Goal: Find specific page/section: Find specific page/section

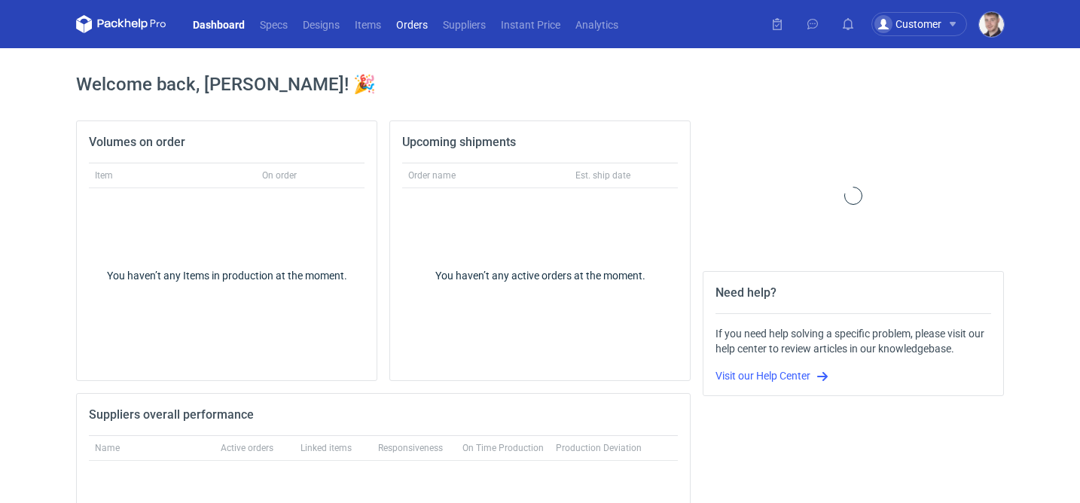
click at [422, 26] on link "Orders" at bounding box center [412, 24] width 47 height 18
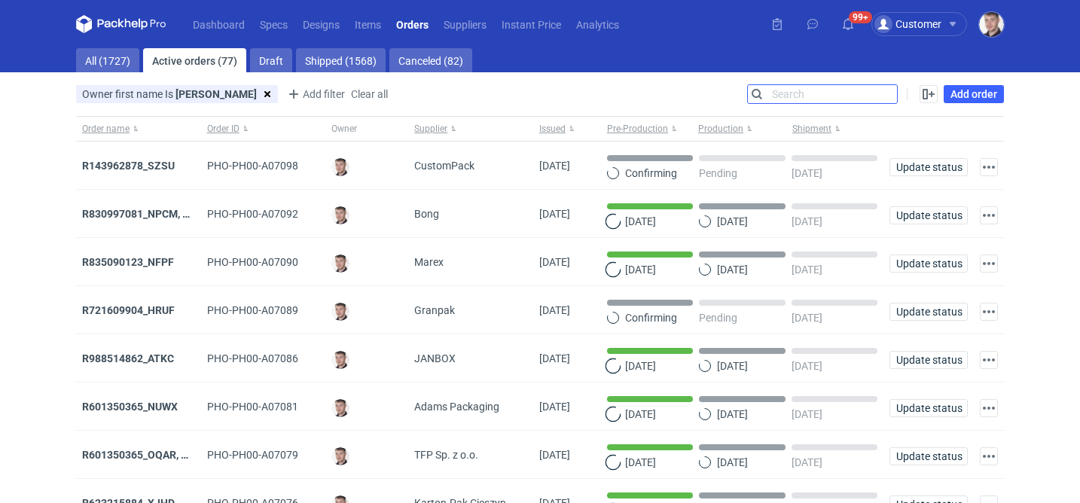
click at [889, 96] on input "Search" at bounding box center [822, 94] width 149 height 18
paste input "R187793369"
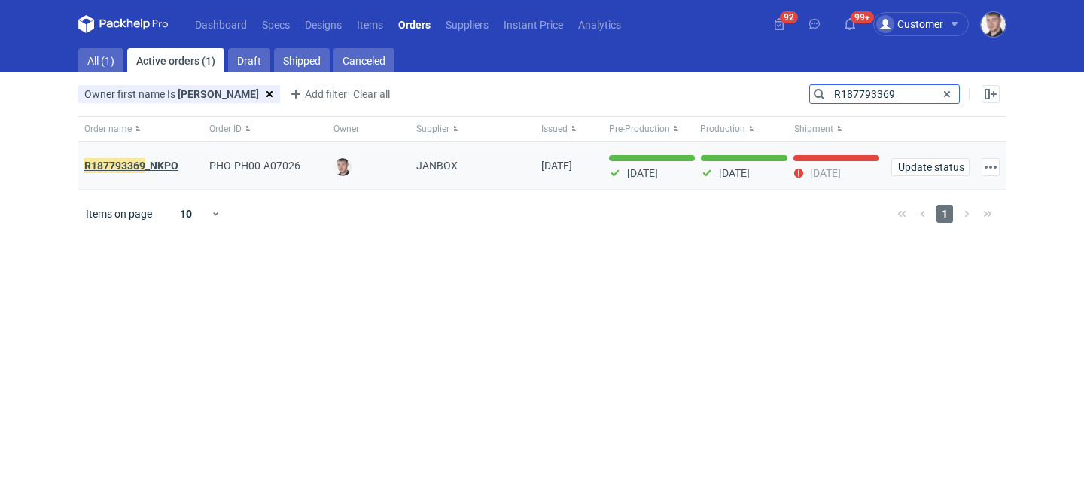
type input "R187793369"
click at [163, 166] on strong "R187793369 _NKPO" at bounding box center [131, 165] width 94 height 17
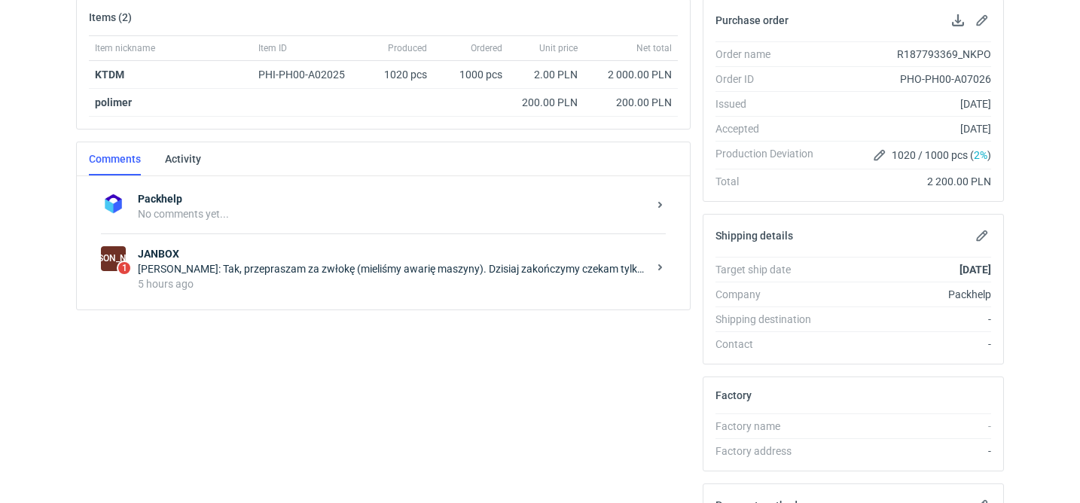
click at [361, 264] on div "Sylwia Cichórz: Tak, przepraszam za zwłokę (mieliśmy awarię maszyny). Dzisiaj z…" at bounding box center [393, 268] width 510 height 15
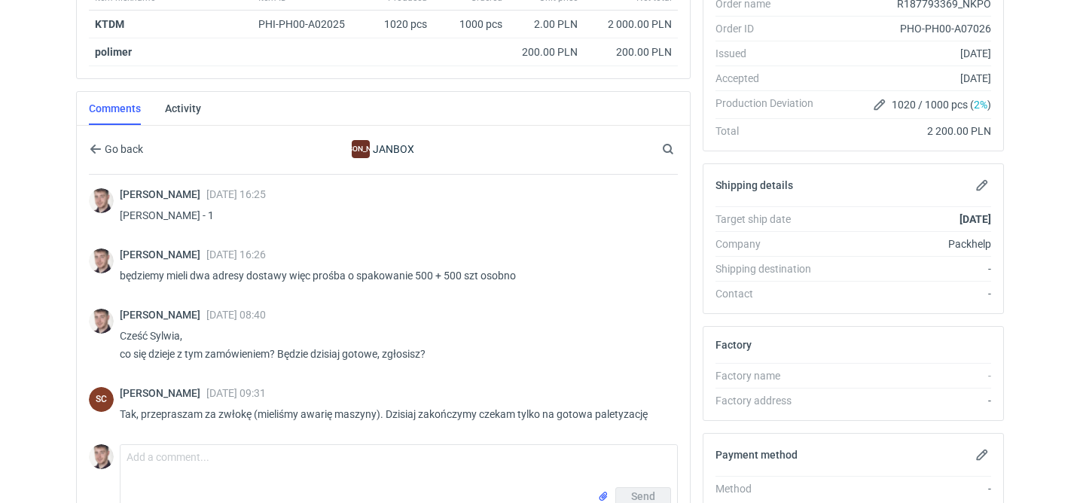
scroll to position [285, 0]
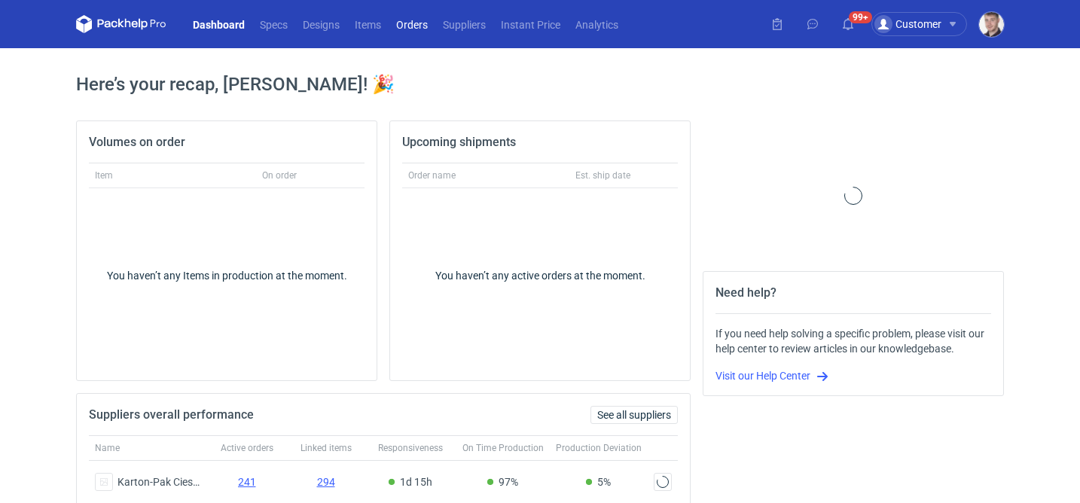
click at [419, 24] on link "Orders" at bounding box center [412, 24] width 47 height 18
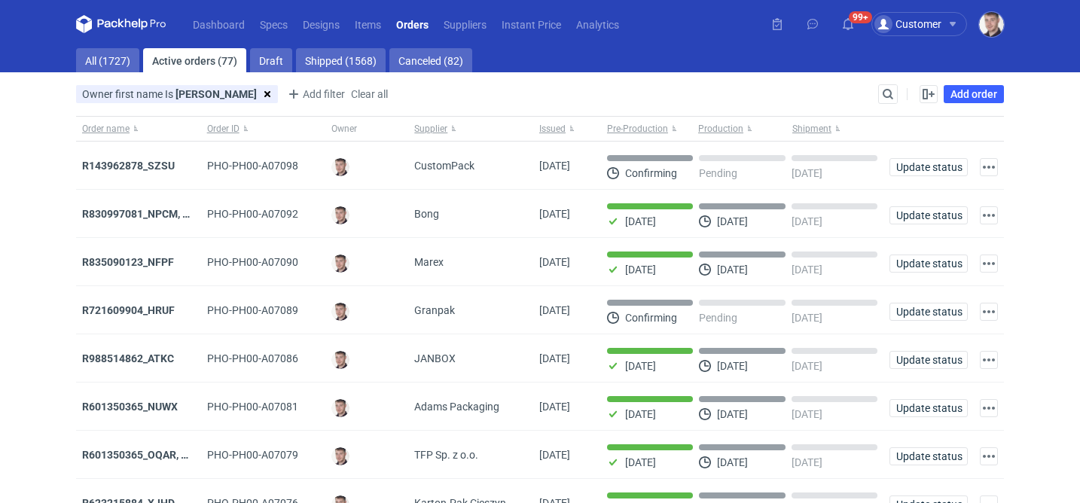
click at [889, 84] on div "Search" at bounding box center [888, 94] width 20 height 20
click at [885, 88] on input "Search" at bounding box center [822, 94] width 149 height 18
paste input "R187793369"
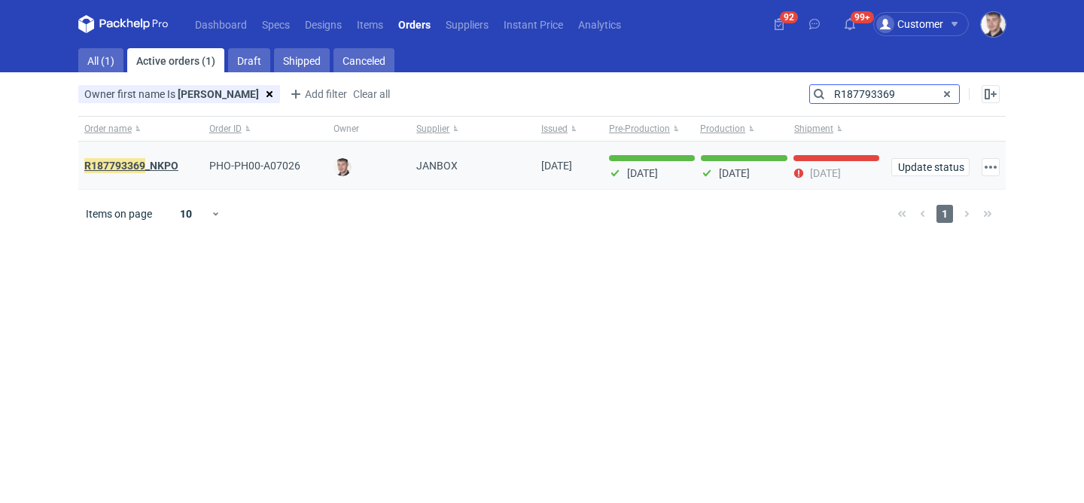
type input "R187793369"
click at [159, 163] on strong "R187793369 _NKPO" at bounding box center [131, 165] width 94 height 17
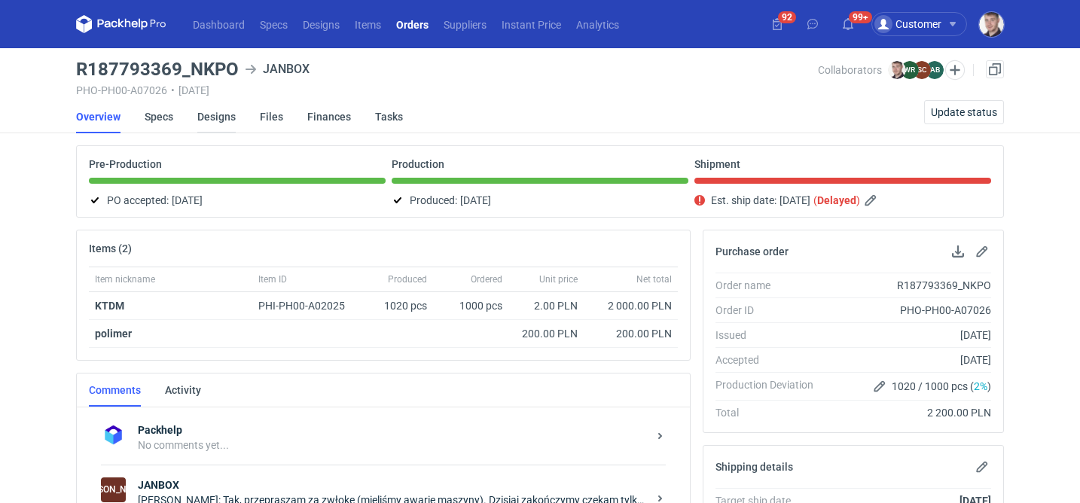
click at [202, 116] on link "Designs" at bounding box center [216, 116] width 38 height 33
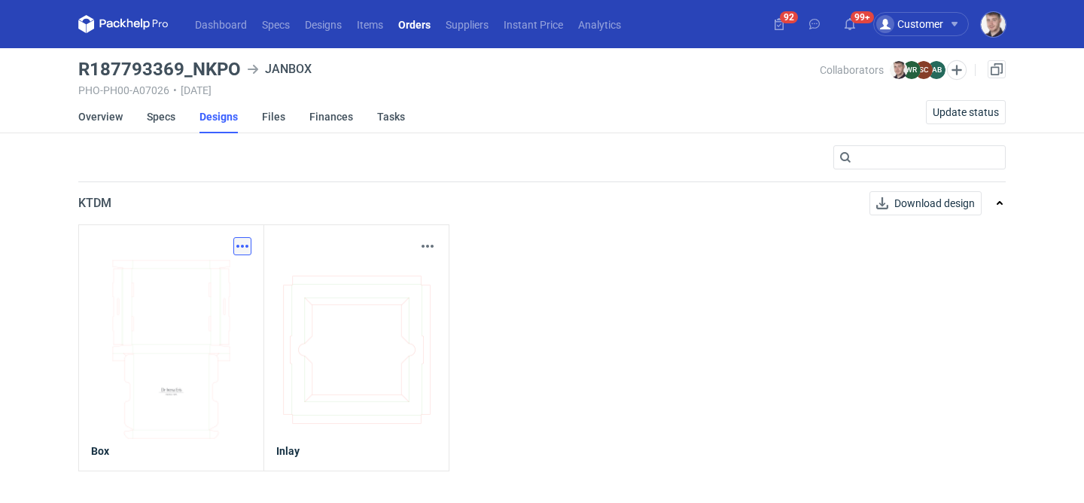
click at [245, 238] on button "button" at bounding box center [242, 246] width 18 height 18
click at [219, 279] on link "Download design part" at bounding box center [176, 279] width 139 height 24
click at [427, 247] on button "button" at bounding box center [428, 246] width 18 height 18
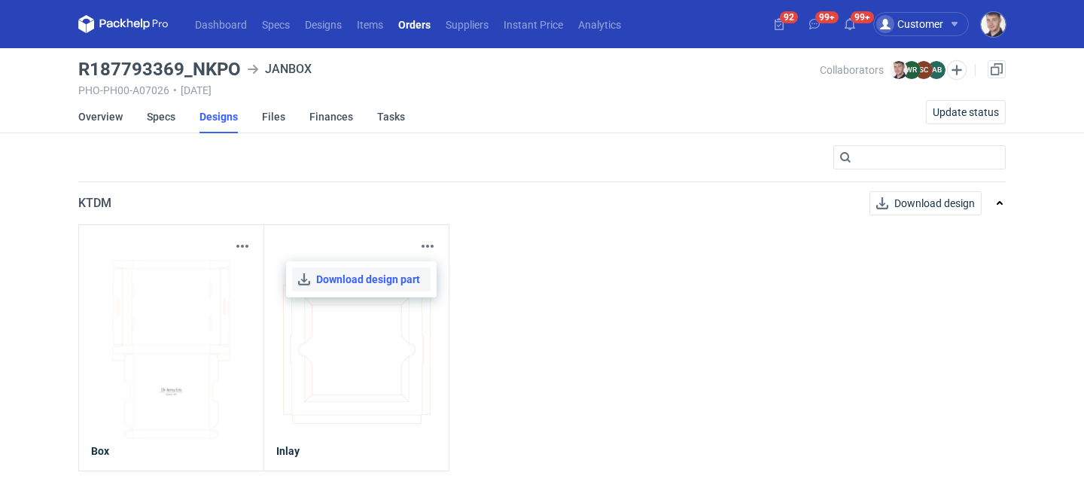
click at [377, 276] on link "Download design part" at bounding box center [361, 279] width 139 height 24
click at [111, 117] on link "Overview" at bounding box center [100, 116] width 44 height 33
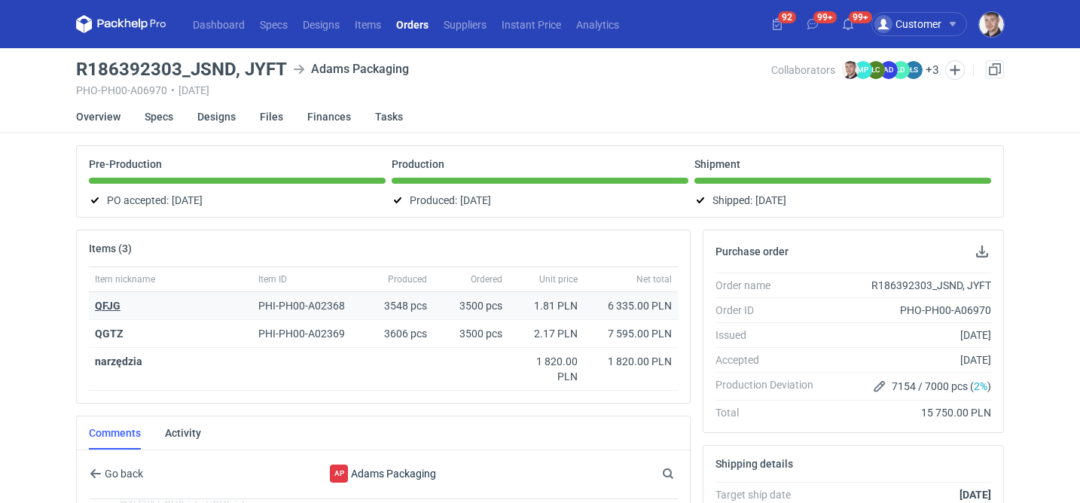
click at [114, 306] on strong "QFJG" at bounding box center [108, 306] width 26 height 12
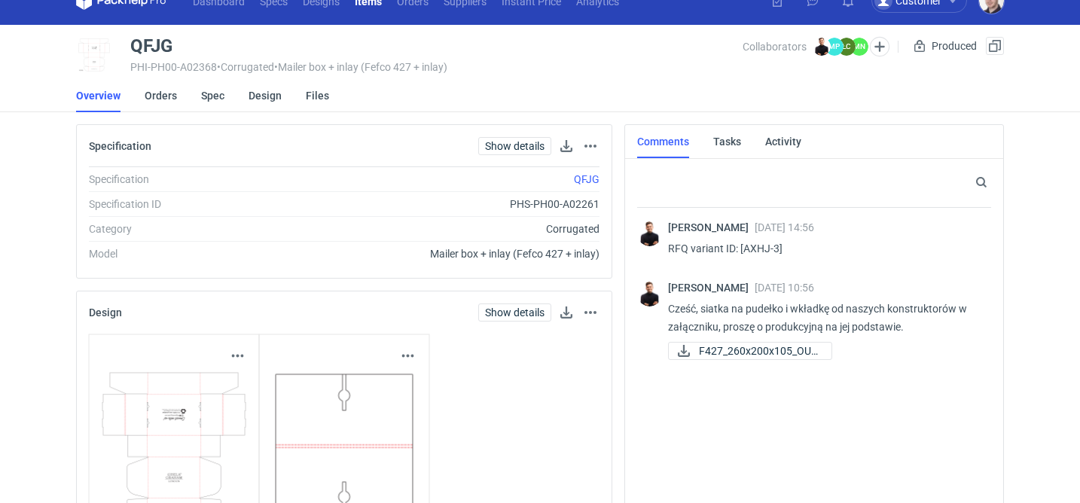
scroll to position [37, 0]
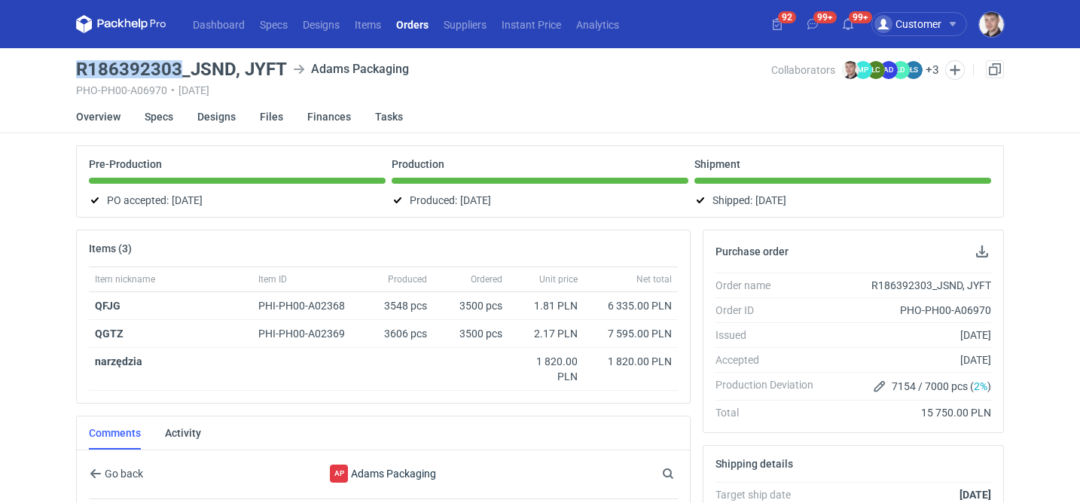
drag, startPoint x: 72, startPoint y: 66, endPoint x: 177, endPoint y: 64, distance: 104.7
copy h3 "R186392303"
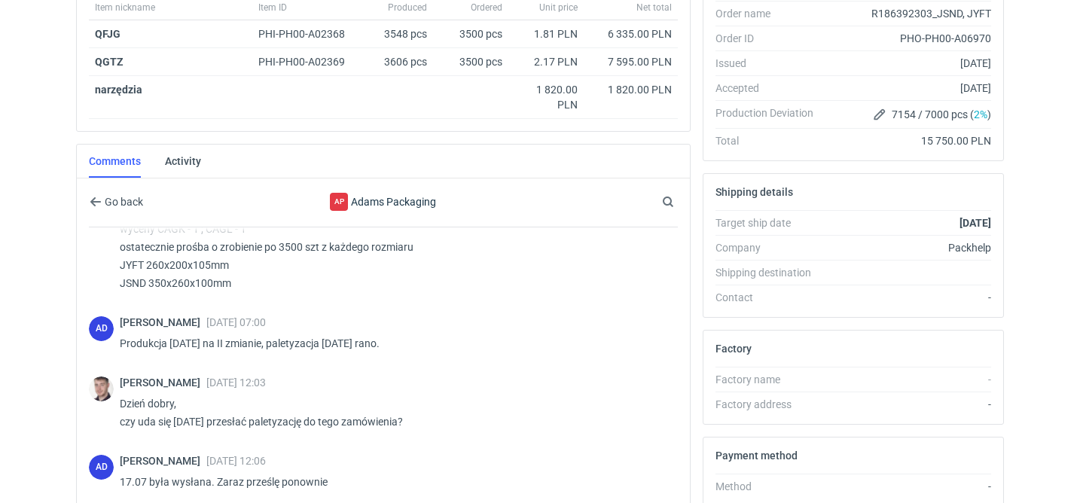
scroll to position [274, 0]
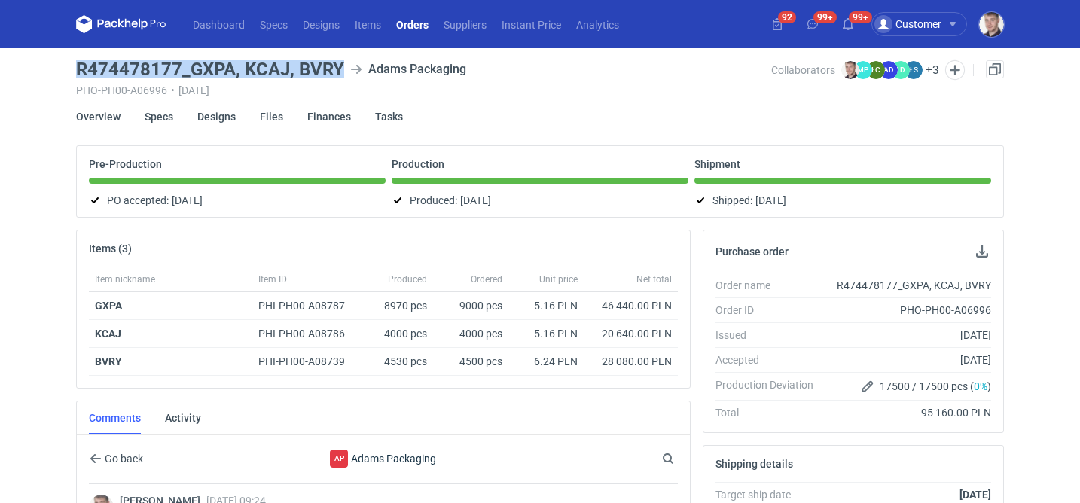
drag, startPoint x: 78, startPoint y: 76, endPoint x: 349, endPoint y: 78, distance: 270.4
click at [348, 78] on div "R474478177_GXPA, KCAJ, BVRY Adams Packaging" at bounding box center [423, 69] width 695 height 18
copy h3 "R474478177_GXPA, KCAJ, BVRY"
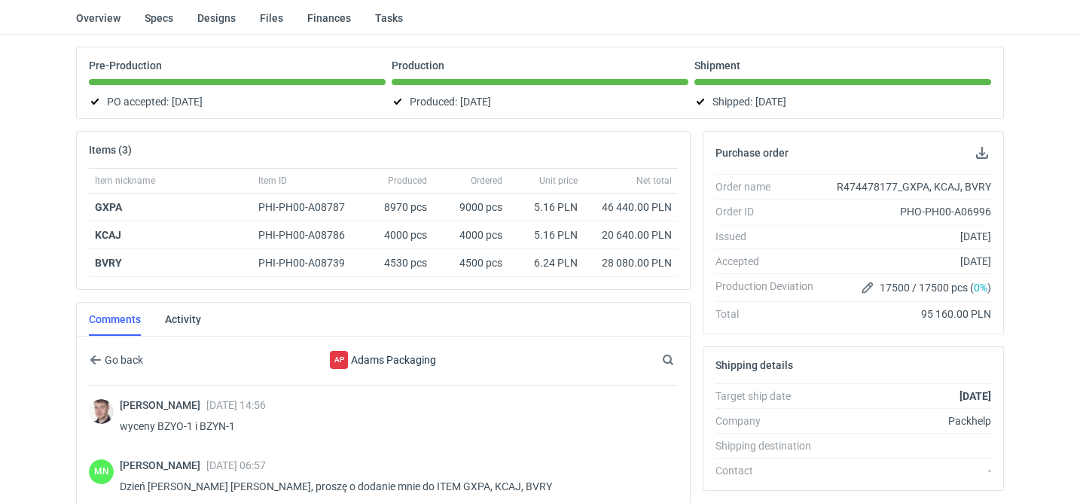
scroll to position [63, 0]
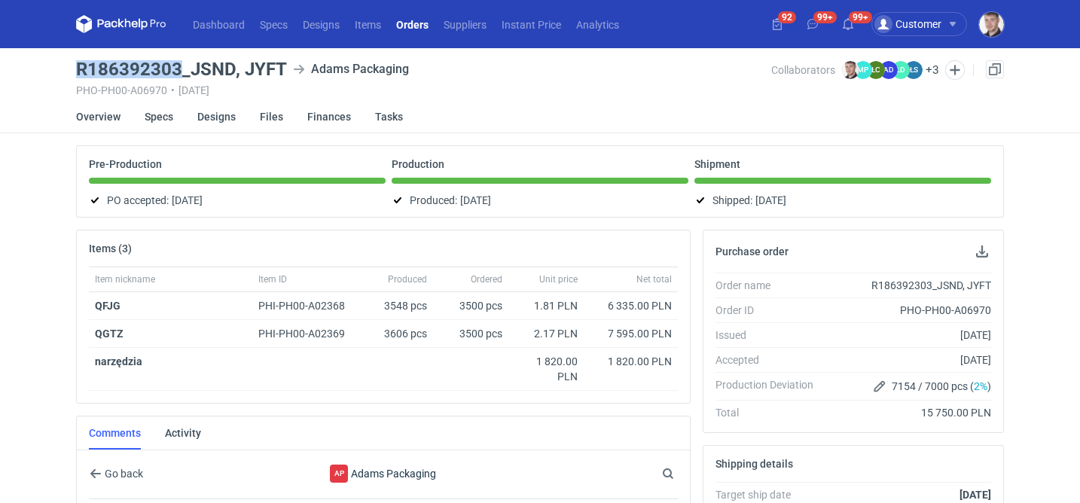
drag, startPoint x: 78, startPoint y: 66, endPoint x: 181, endPoint y: 68, distance: 102.4
click at [181, 68] on h3 "R186392303_JSND, JYFT" at bounding box center [181, 69] width 211 height 18
copy h3 "R186392303"
click at [102, 66] on h3 "R186392303_JSND, JYFT" at bounding box center [181, 69] width 211 height 18
drag, startPoint x: 69, startPoint y: 69, endPoint x: 178, endPoint y: 64, distance: 109.3
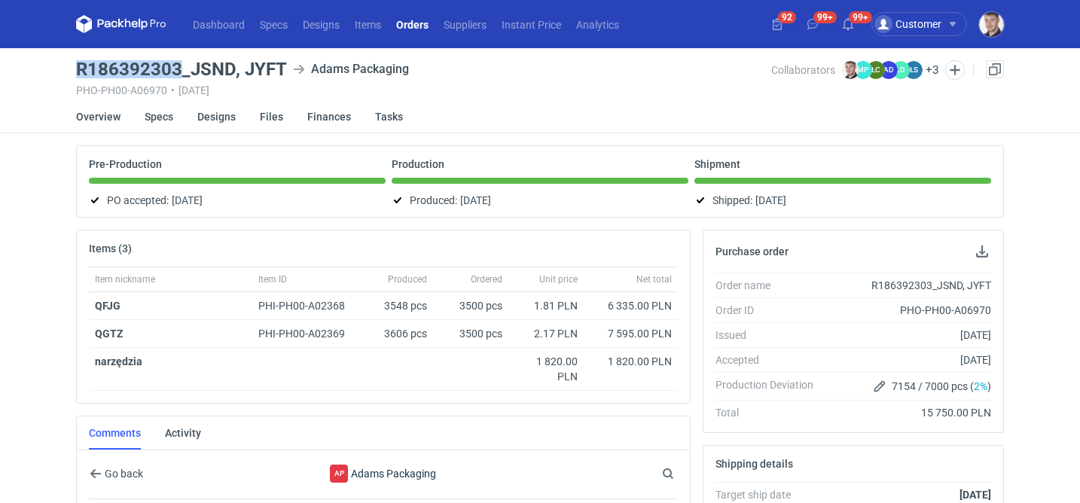
click at [178, 64] on div "Dashboard Specs Designs Items Orders Suppliers Instant Price Analytics 92 99+ 9…" at bounding box center [540, 251] width 1080 height 503
copy h3 "R186392303"
